Goal: Transaction & Acquisition: Purchase product/service

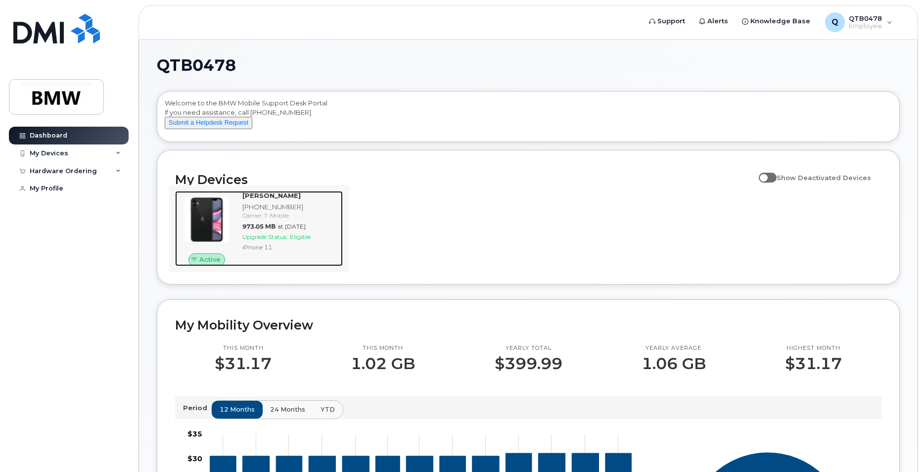
click at [284, 211] on div "[PHONE_NUMBER]" at bounding box center [290, 206] width 96 height 9
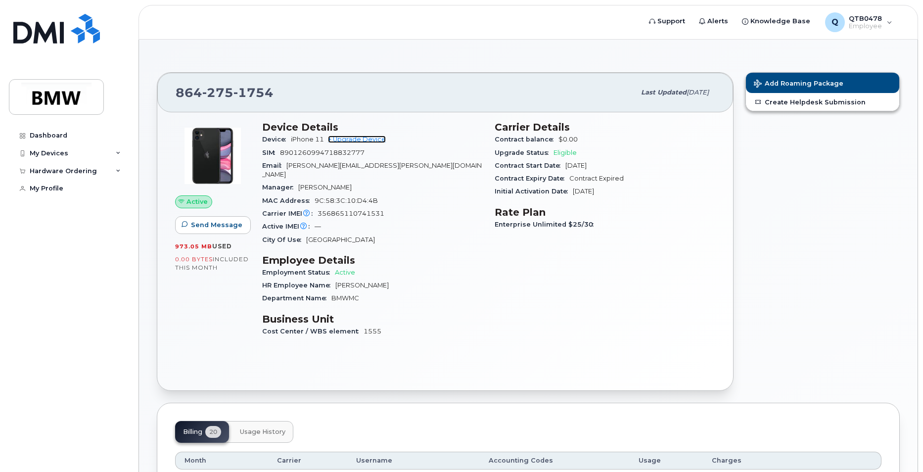
click at [356, 140] on link "+ Upgrade Device" at bounding box center [357, 139] width 58 height 7
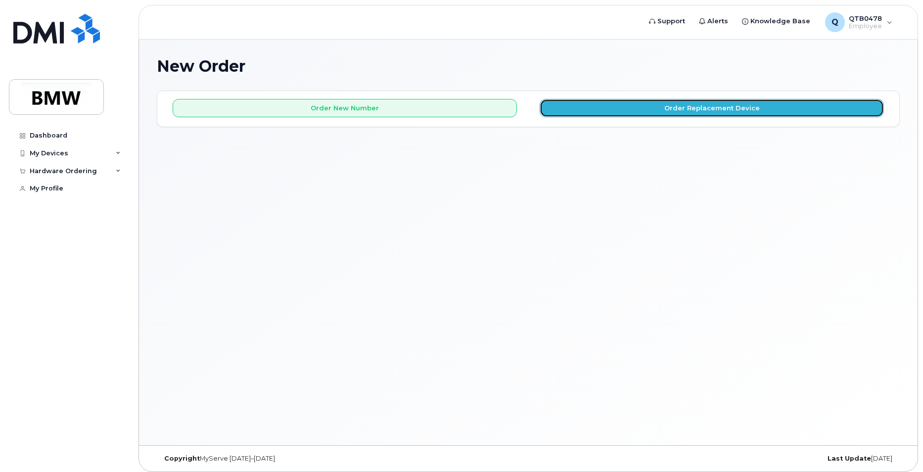
click at [626, 108] on button "Order Replacement Device" at bounding box center [712, 108] width 344 height 18
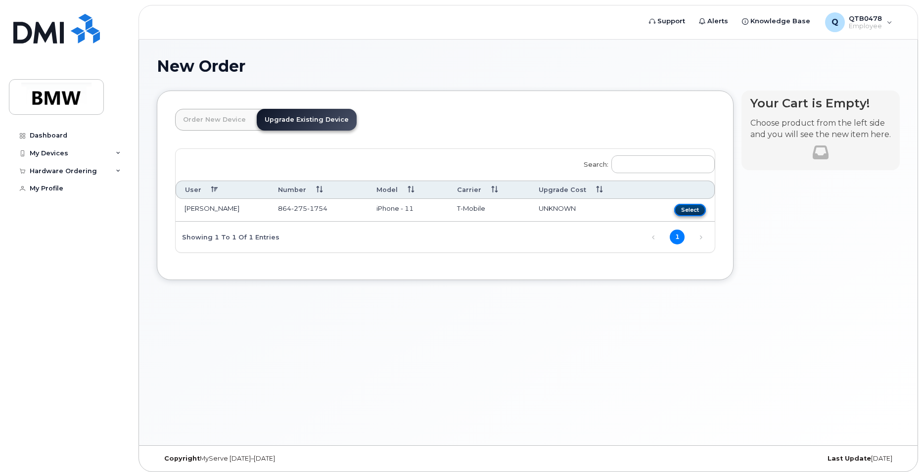
click at [691, 207] on button "Select" at bounding box center [690, 210] width 32 height 12
